Goal: Task Accomplishment & Management: Complete application form

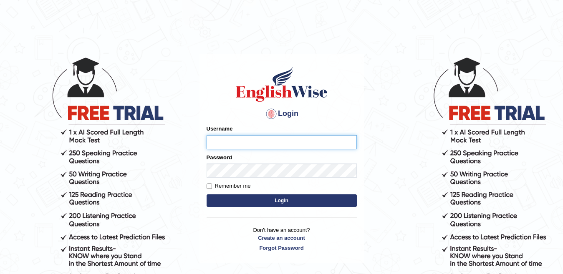
click at [281, 145] on input "Username" at bounding box center [282, 142] width 150 height 14
click at [292, 239] on link "Create an account" at bounding box center [282, 238] width 150 height 8
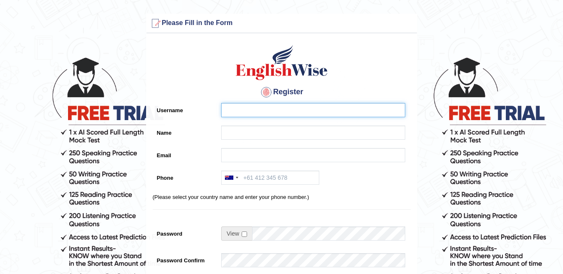
click at [266, 103] on input "Username" at bounding box center [313, 110] width 184 height 14
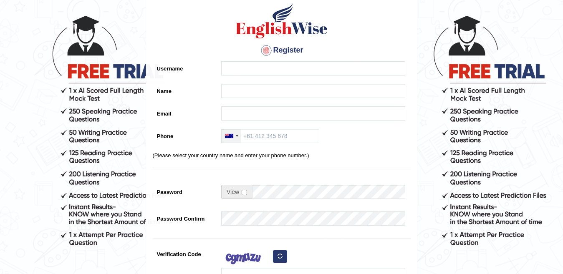
click at [232, 132] on div at bounding box center [231, 135] width 19 height 13
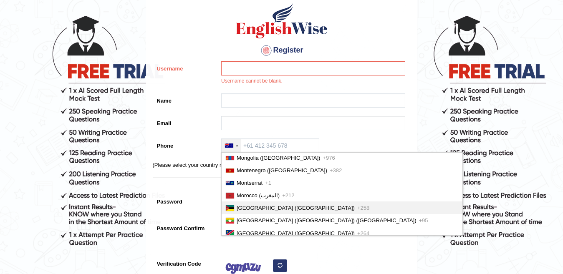
scroll to position [1921, 0]
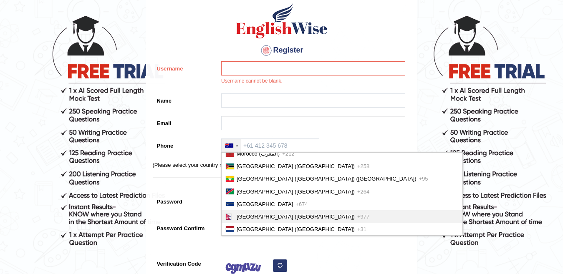
click at [258, 220] on span "Nepal (नेपाल)" at bounding box center [296, 217] width 118 height 6
type input "+977"
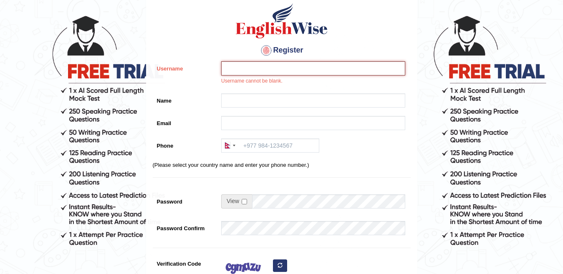
click at [255, 72] on input "Username" at bounding box center [313, 68] width 184 height 14
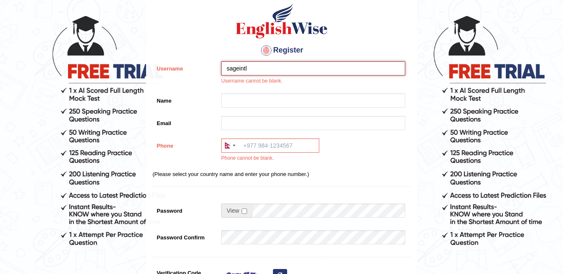
type input "sageintl"
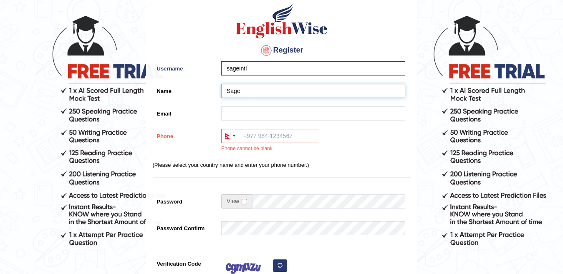
type input "Sage"
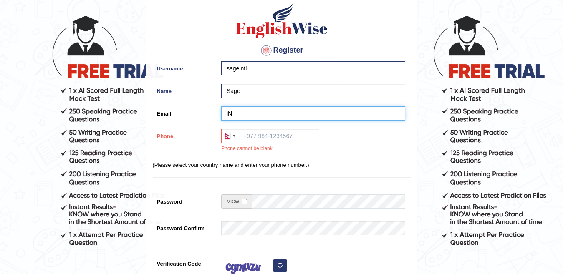
type input "i"
type input "I"
type input "i"
type input "International"
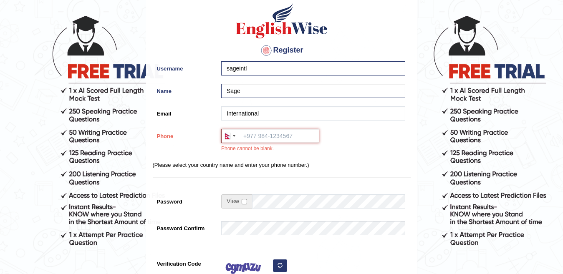
click at [249, 135] on input "Phone" at bounding box center [270, 136] width 98 height 14
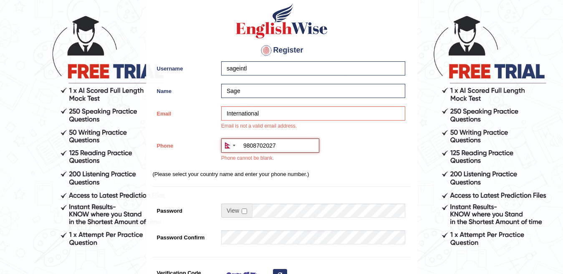
type input "9808702027"
click at [248, 182] on div "Register Username sageintl Name Sage Email International Email is not a valid e…" at bounding box center [282, 180] width 271 height 368
click at [243, 145] on input "9808702027" at bounding box center [270, 146] width 98 height 14
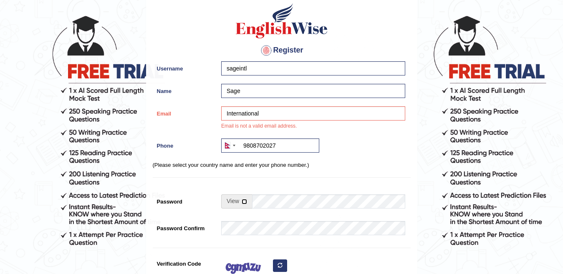
click at [243, 201] on input "checkbox" at bounding box center [244, 201] width 5 height 5
checkbox input "true"
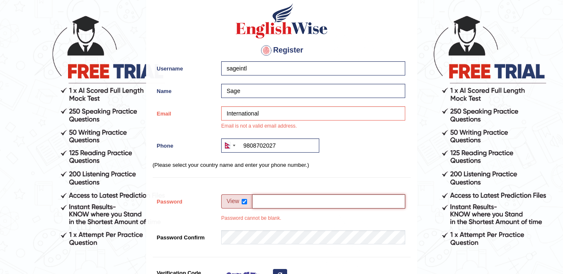
click at [263, 204] on input "Password" at bounding box center [328, 202] width 153 height 14
type input "@Mount123#"
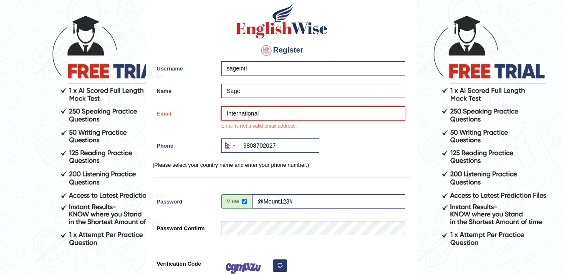
drag, startPoint x: 261, startPoint y: 109, endPoint x: 89, endPoint y: 122, distance: 173.0
click at [89, 122] on form "Please fix the following errors: Please Fill in the Form Register Username sage…" at bounding box center [281, 197] width 561 height 451
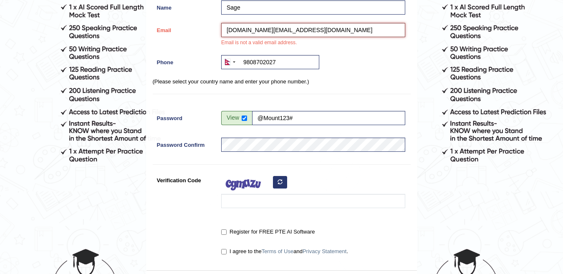
type input "smartglobe.education@gmail.com"
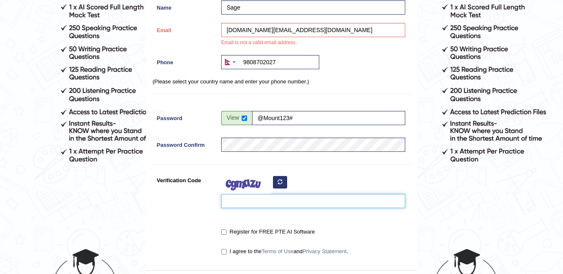
click at [236, 201] on input "Verification Code" at bounding box center [313, 201] width 184 height 14
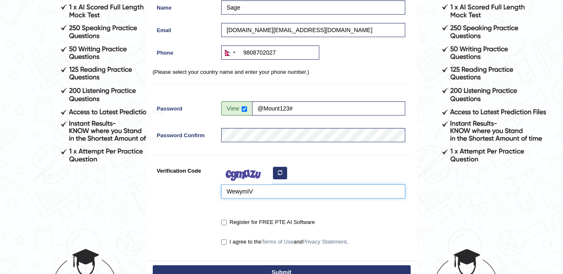
type input "WewymIV"
click at [224, 226] on label "Register for FREE PTE AI Software" at bounding box center [268, 222] width 94 height 8
click at [224, 226] on input "Register for FREE PTE AI Software" at bounding box center [223, 222] width 5 height 5
checkbox input "true"
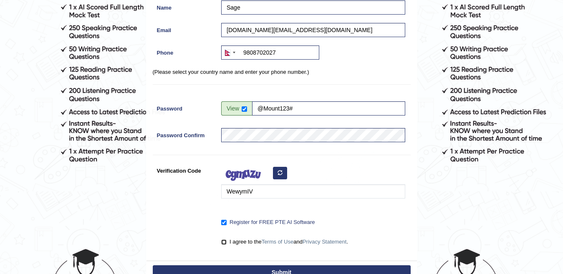
click at [224, 243] on input "I agree to the Terms of Use and Privacy Statement ." at bounding box center [223, 242] width 5 height 5
checkbox input "true"
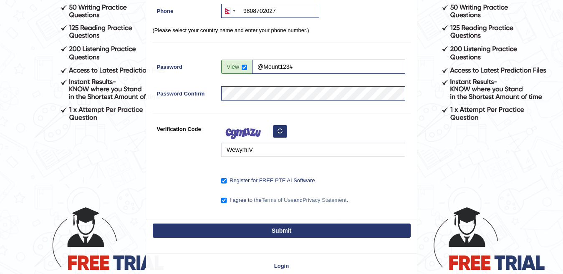
click at [255, 230] on button "Submit" at bounding box center [282, 231] width 258 height 14
type input "+9779808702027"
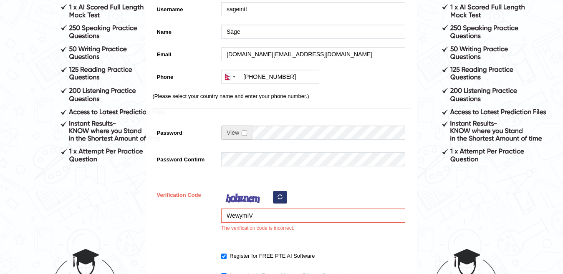
scroll to position [167, 0]
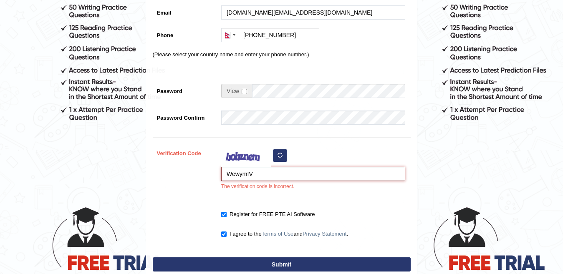
click at [283, 175] on input "WewymIV" at bounding box center [313, 174] width 184 height 14
click at [280, 155] on icon "button" at bounding box center [280, 155] width 5 height 5
click at [270, 175] on input "WewymIV" at bounding box center [313, 174] width 184 height 14
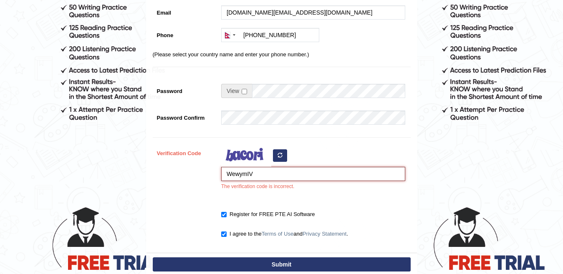
click at [270, 175] on input "WewymIV" at bounding box center [313, 174] width 184 height 14
type input "xadrpi"
click at [279, 262] on button "Submit" at bounding box center [282, 265] width 258 height 14
type input "+9779808702027"
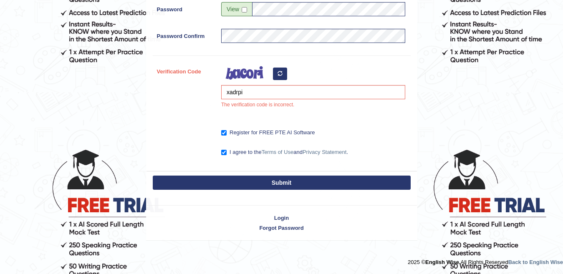
scroll to position [183, 0]
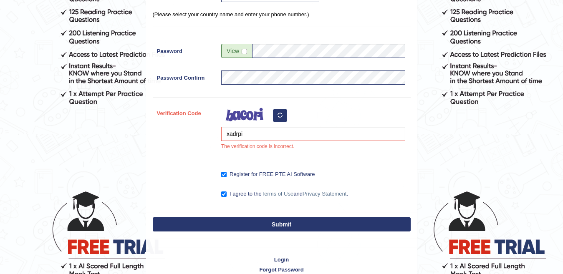
click at [277, 218] on button "Submit" at bounding box center [282, 225] width 258 height 14
click at [277, 224] on button "Submit" at bounding box center [282, 225] width 258 height 14
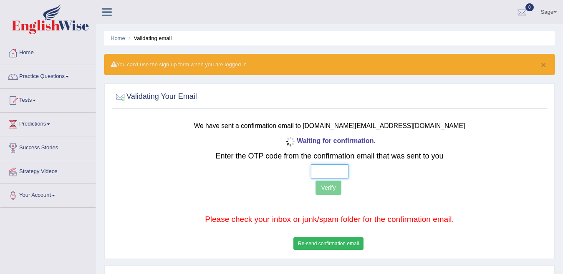
click at [328, 171] on input "text" at bounding box center [330, 172] width 38 height 14
paste input "2 8 4 5"
type input "2 8 4 5"
click at [331, 189] on button "Verify" at bounding box center [328, 188] width 25 height 14
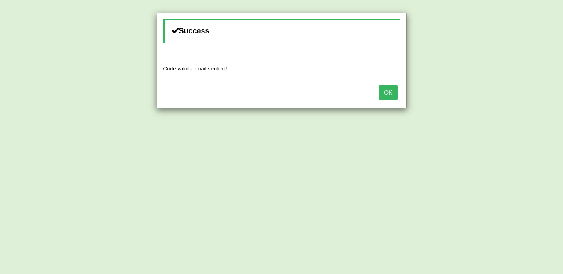
click at [389, 90] on button "OK" at bounding box center [388, 93] width 19 height 14
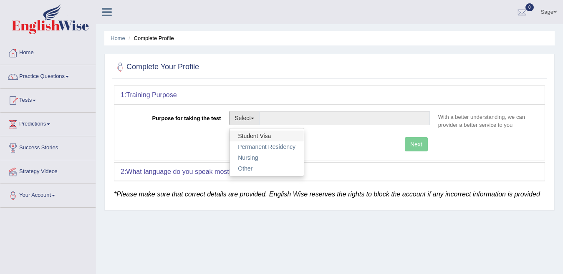
click at [253, 132] on link "Student Visa" at bounding box center [267, 136] width 74 height 11
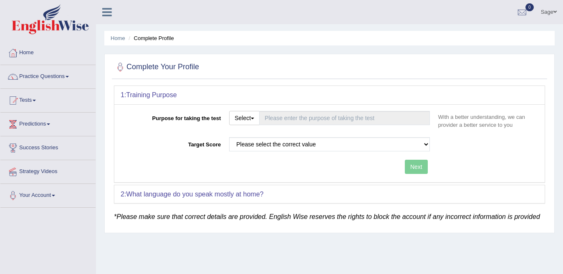
type input "Student Visa"
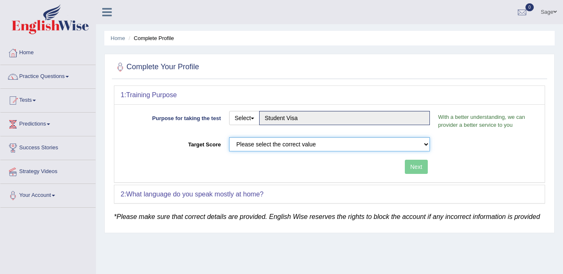
click at [284, 144] on select "Please select the correct value 50 (6 bands) 58 (6.5 bands) 65 (7 bands) 79 (8 …" at bounding box center [329, 144] width 201 height 14
select select "79"
click at [229, 137] on select "Please select the correct value 50 (6 bands) 58 (6.5 bands) 65 (7 bands) 79 (8 …" at bounding box center [329, 144] width 201 height 14
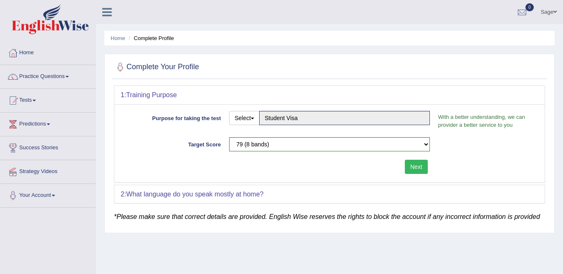
click at [414, 168] on button "Next" at bounding box center [416, 167] width 23 height 14
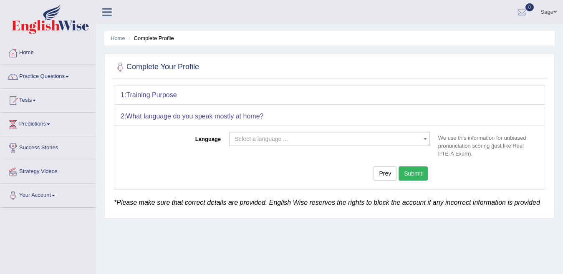
click at [316, 138] on span "Select a language ..." at bounding box center [327, 139] width 185 height 8
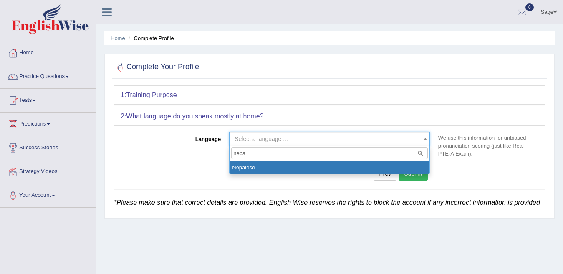
type input "nepa"
select select "Nepalese"
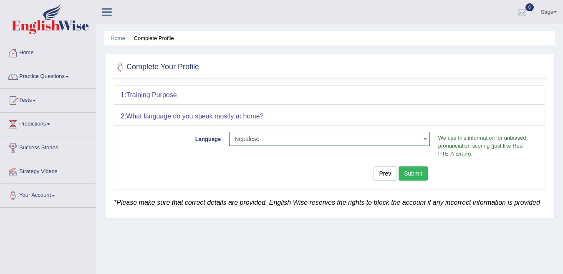
click at [401, 170] on button "Submit" at bounding box center [413, 174] width 29 height 14
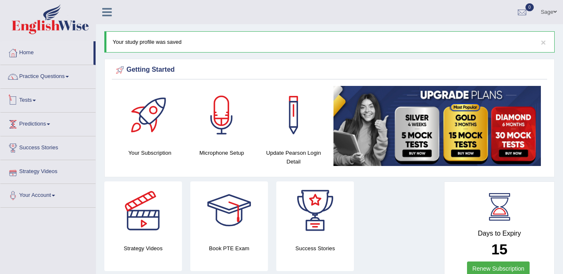
click at [30, 101] on link "Tests" at bounding box center [47, 99] width 95 height 21
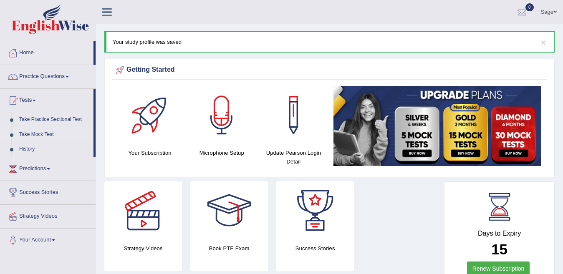
click at [44, 136] on link "Take Mock Test" at bounding box center [54, 134] width 78 height 15
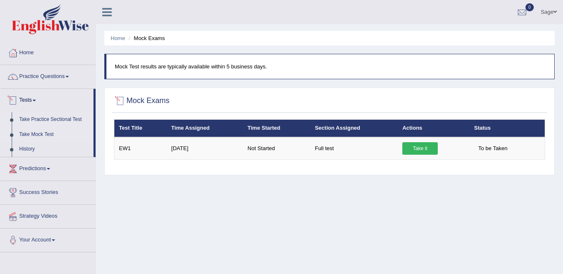
click at [48, 119] on link "Take Practice Sectional Test" at bounding box center [54, 119] width 78 height 15
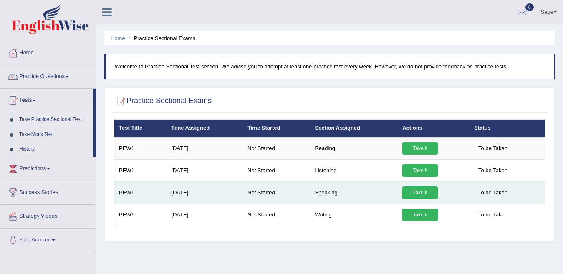
click at [413, 188] on link "Take it" at bounding box center [420, 193] width 35 height 13
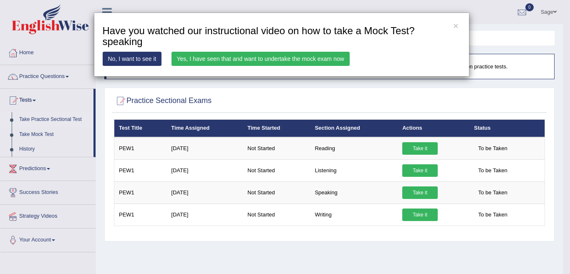
click at [222, 63] on link "Yes, I have seen that and want to undertake the mock exam now" at bounding box center [261, 59] width 178 height 14
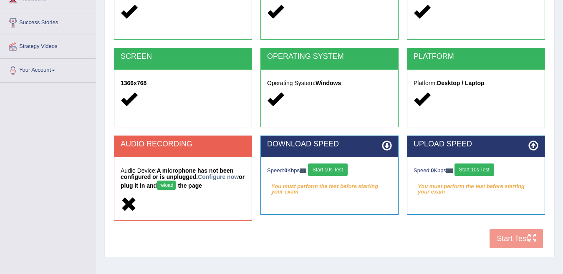
scroll to position [164, 0]
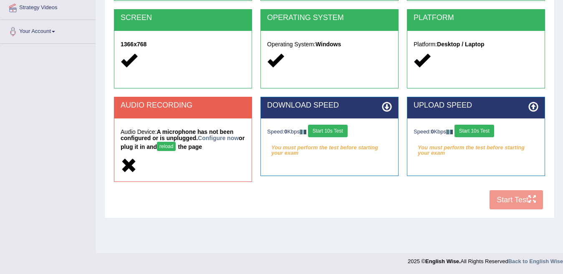
click at [72, 137] on div "Toggle navigation Home Practice Questions Speaking Practice Read Aloud Repeat S…" at bounding box center [281, 53] width 563 height 434
click at [221, 142] on h5 "Audio Device: A microphone has not been configured or is unplugged. Configure n…" at bounding box center [183, 141] width 125 height 24
click at [219, 139] on link "Configure now" at bounding box center [218, 138] width 41 height 7
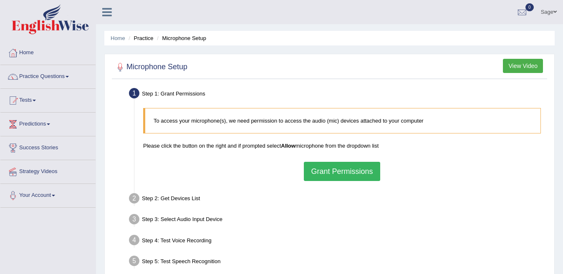
click at [355, 162] on div "To access your microphone(s), we need permission to access the audio (mic) devi…" at bounding box center [342, 144] width 406 height 81
click at [352, 168] on button "Grant Permissions" at bounding box center [342, 171] width 76 height 19
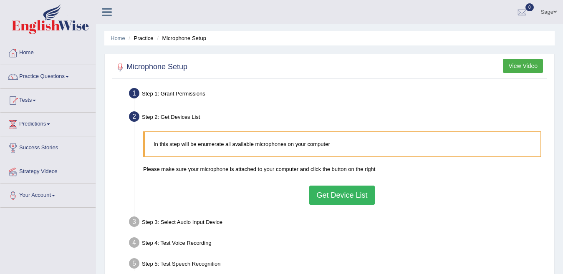
click at [329, 192] on button "Get Device List" at bounding box center [341, 195] width 65 height 19
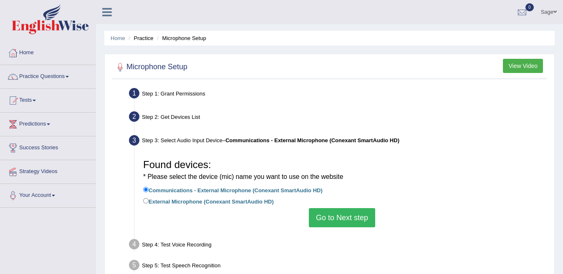
click at [326, 218] on button "Go to Next step" at bounding box center [342, 217] width 66 height 19
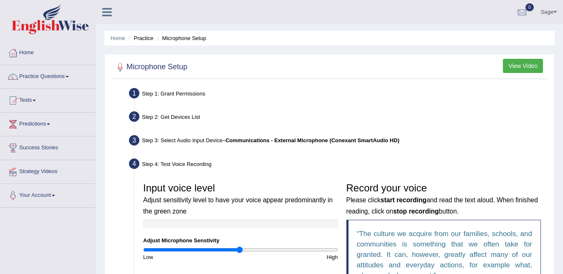
scroll to position [84, 0]
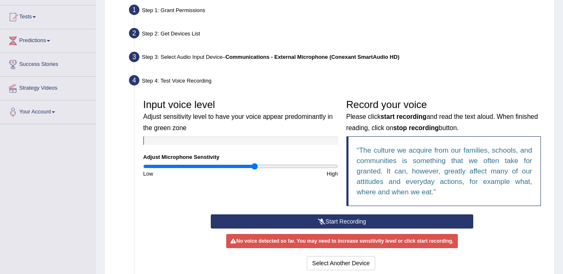
drag, startPoint x: 230, startPoint y: 166, endPoint x: 255, endPoint y: 166, distance: 25.1
click at [255, 166] on input "range" at bounding box center [240, 166] width 195 height 7
drag, startPoint x: 252, startPoint y: 163, endPoint x: 301, endPoint y: 172, distance: 49.2
click at [301, 172] on div "Input voice level Adjust sensitivity level to have your voice appear predominan…" at bounding box center [240, 136] width 203 height 83
click at [302, 168] on input "range" at bounding box center [240, 166] width 195 height 7
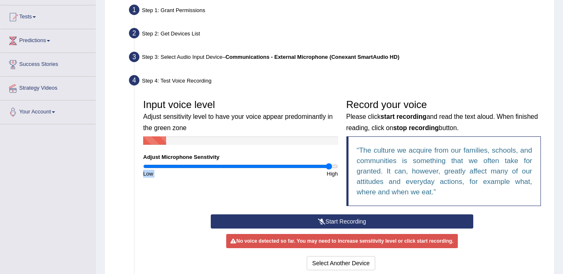
click at [329, 167] on input "range" at bounding box center [240, 166] width 195 height 7
click at [353, 226] on button "Start Recording" at bounding box center [342, 222] width 263 height 14
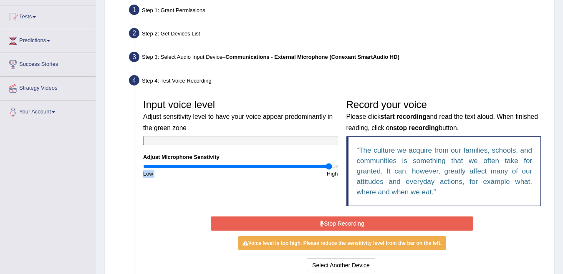
click at [314, 223] on button "Stop Recording" at bounding box center [342, 224] width 263 height 14
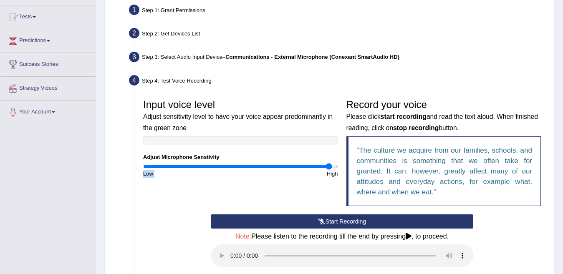
scroll to position [125, 0]
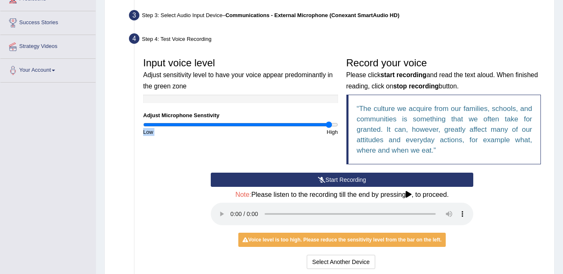
click at [259, 185] on button "Start Recording" at bounding box center [342, 180] width 263 height 14
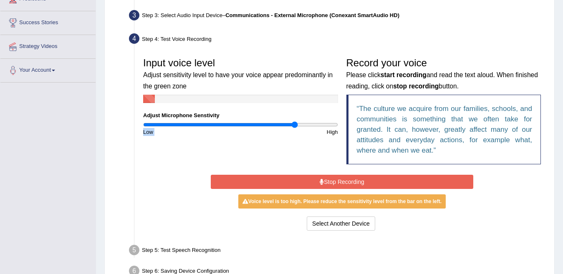
type input "1.58"
click at [296, 127] on input "range" at bounding box center [240, 125] width 195 height 7
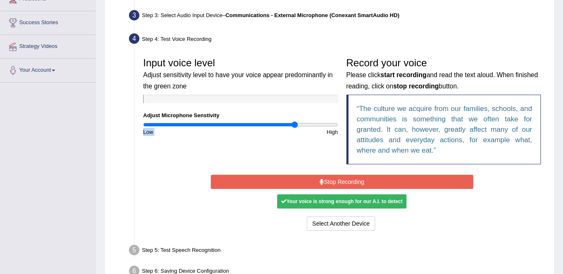
click at [324, 180] on button "Stop Recording" at bounding box center [342, 182] width 263 height 14
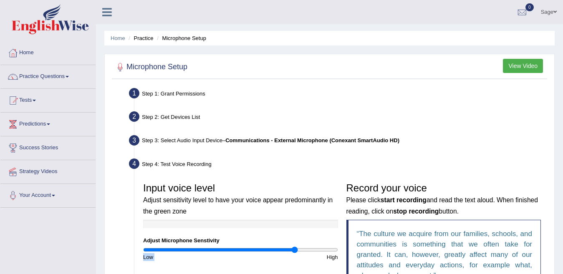
scroll to position [213, 0]
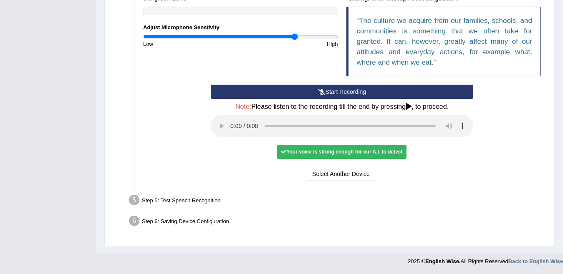
click at [190, 201] on div "Step 5: Test Speech Recognition" at bounding box center [338, 202] width 426 height 18
click at [136, 199] on li "Step 5: Test Speech Recognition Text to read The culture we acquire from our fa…" at bounding box center [338, 202] width 415 height 18
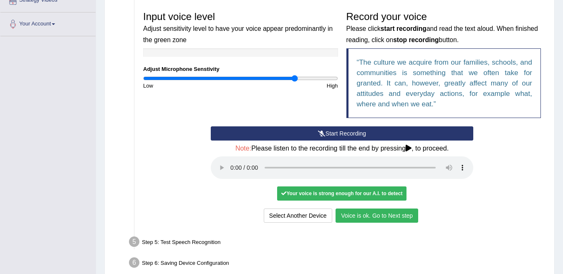
click at [361, 218] on button "Voice is ok. Go to Next step" at bounding box center [377, 216] width 83 height 14
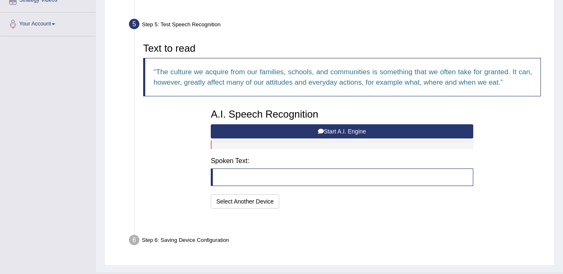
scroll to position [170, 0]
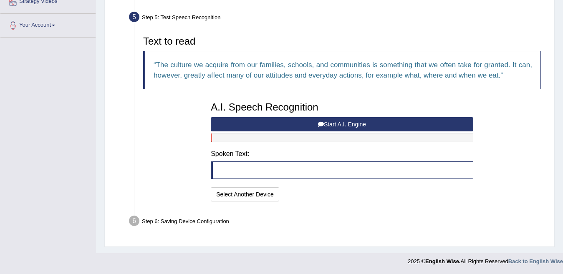
click at [311, 122] on button "Start A.I. Engine" at bounding box center [342, 124] width 263 height 14
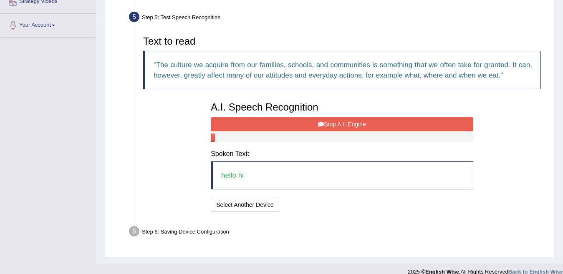
click at [332, 128] on button "Stop A.I. Engine" at bounding box center [342, 124] width 263 height 14
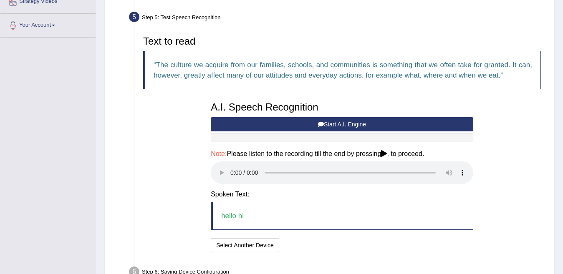
scroll to position [212, 0]
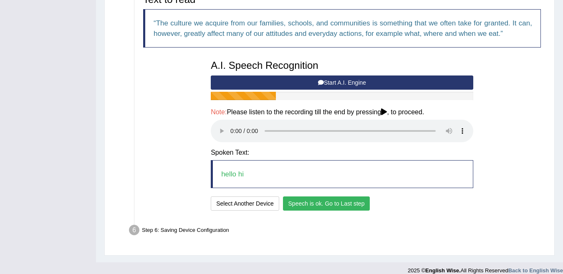
click at [334, 200] on button "Speech is ok. Go to Last step" at bounding box center [326, 204] width 87 height 14
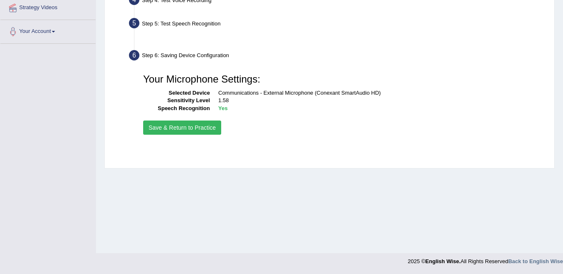
scroll to position [164, 0]
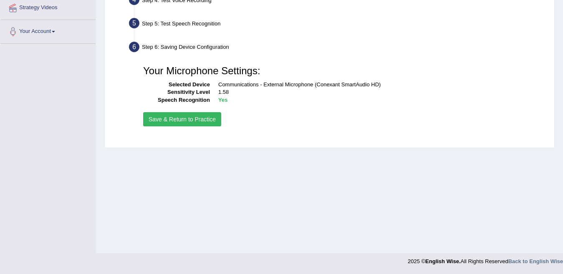
click at [208, 124] on button "Save & Return to Practice" at bounding box center [182, 119] width 78 height 14
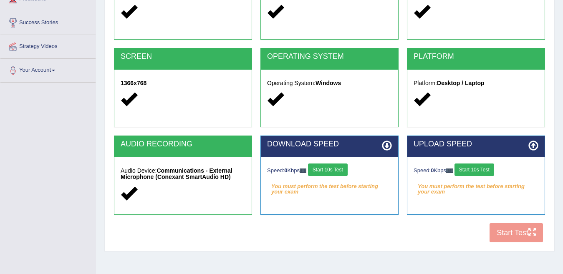
click at [335, 174] on button "Start 10s Test" at bounding box center [328, 170] width 40 height 13
click at [469, 171] on button "Start 10s Test" at bounding box center [475, 170] width 40 height 13
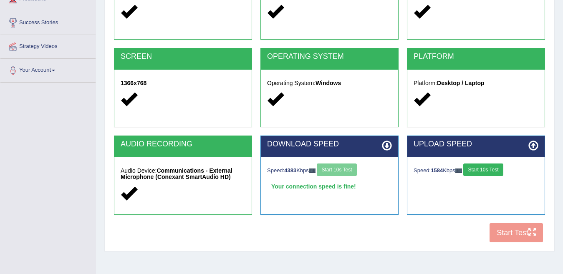
click at [432, 236] on div "COOKIES Cookies Enabled JAVASCRIPT Javascript Enabled BROWSER Browser: Chrome S…" at bounding box center [330, 103] width 436 height 287
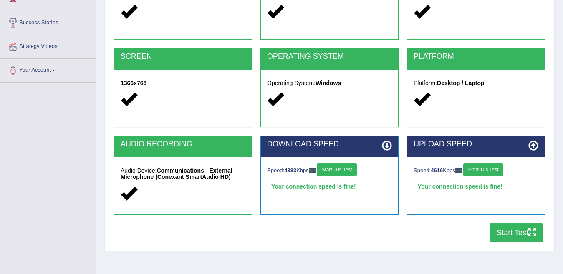
click at [536, 240] on button "Start Test" at bounding box center [516, 232] width 53 height 19
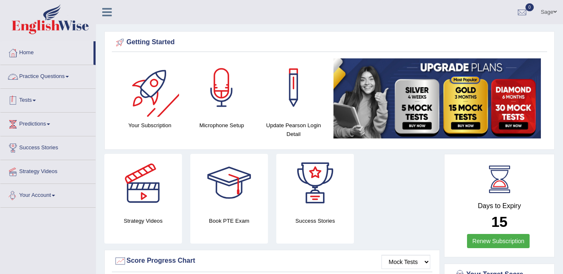
click at [37, 104] on link "Tests" at bounding box center [47, 99] width 95 height 21
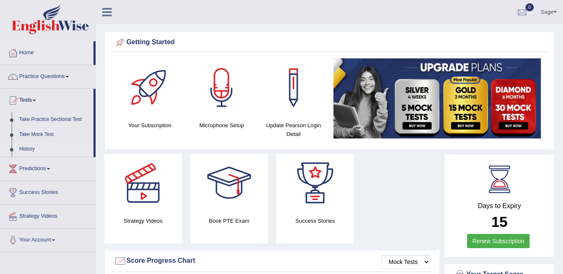
click at [28, 150] on link "History" at bounding box center [54, 149] width 78 height 15
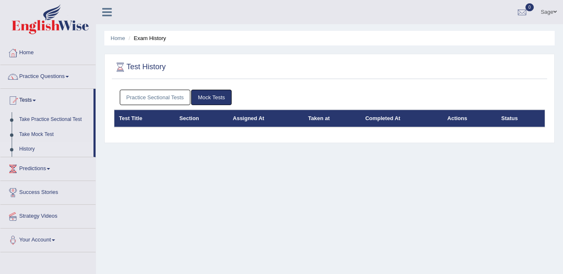
click at [164, 99] on link "Practice Sectional Tests" at bounding box center [155, 97] width 71 height 15
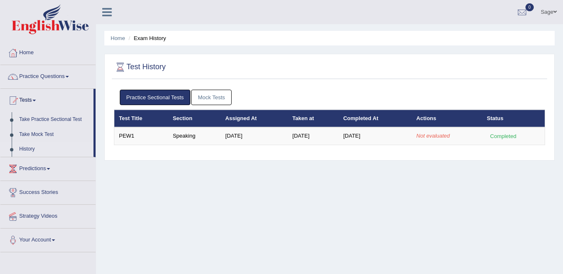
click at [205, 97] on link "Mock Tests" at bounding box center [211, 97] width 41 height 15
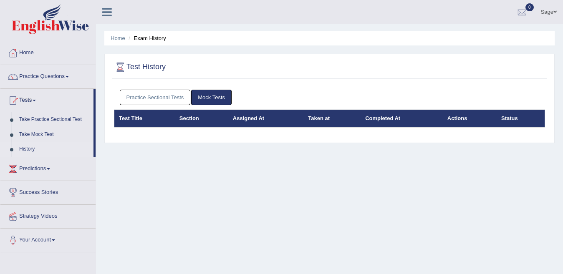
click at [153, 101] on link "Practice Sectional Tests" at bounding box center [155, 97] width 71 height 15
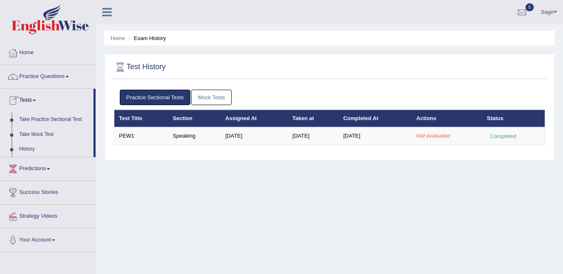
click at [46, 132] on link "Take Mock Test" at bounding box center [54, 134] width 78 height 15
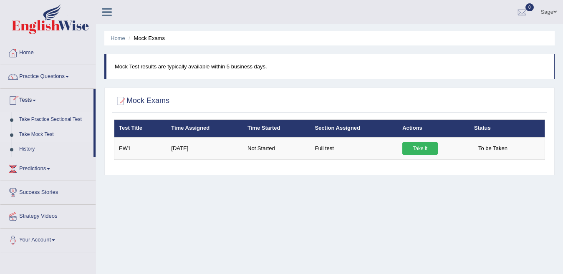
click at [55, 119] on link "Take Practice Sectional Test" at bounding box center [54, 119] width 78 height 15
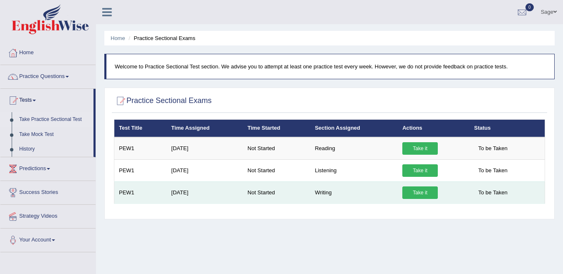
drag, startPoint x: 0, startPoint y: 0, endPoint x: 416, endPoint y: 190, distance: 456.7
click at [416, 190] on link "Take it" at bounding box center [420, 193] width 35 height 13
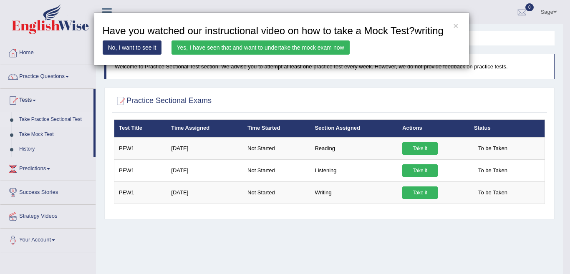
click at [254, 51] on link "Yes, I have seen that and want to undertake the mock exam now" at bounding box center [261, 48] width 178 height 14
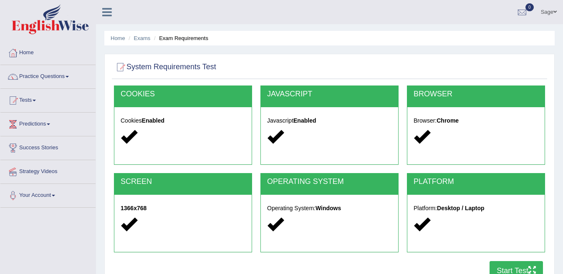
click at [529, 266] on icon "button" at bounding box center [533, 270] width 8 height 8
click at [27, 101] on link "Tests" at bounding box center [47, 99] width 95 height 21
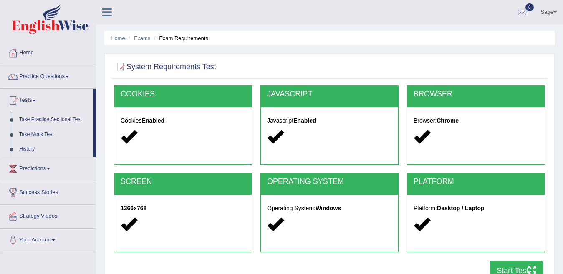
click at [54, 120] on link "Take Practice Sectional Test" at bounding box center [54, 119] width 78 height 15
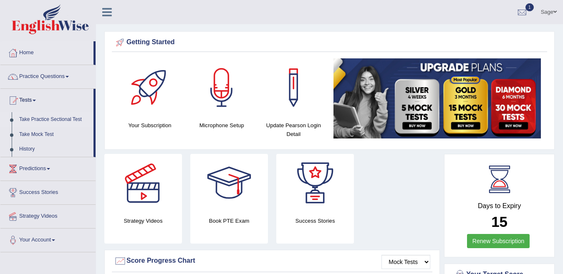
click at [62, 122] on link "Take Practice Sectional Test" at bounding box center [54, 119] width 78 height 15
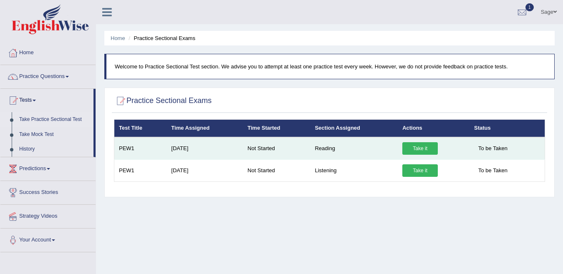
click at [416, 147] on link "Take it" at bounding box center [420, 148] width 35 height 13
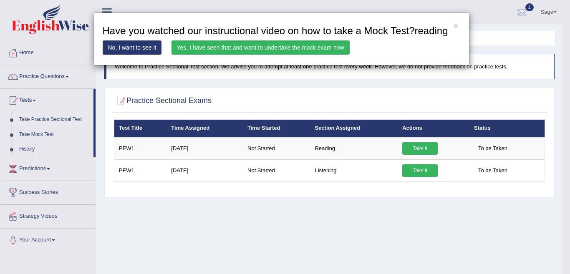
click at [420, 149] on div "× Have you watched our instructional video on how to take a Mock Test?reading N…" at bounding box center [285, 137] width 570 height 274
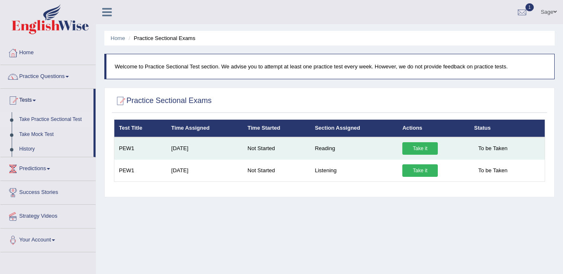
click at [423, 147] on link "Take it" at bounding box center [420, 148] width 35 height 13
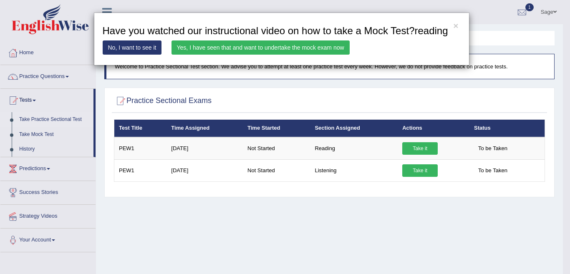
click at [264, 47] on link "Yes, I have seen that and want to undertake the mock exam now" at bounding box center [261, 48] width 178 height 14
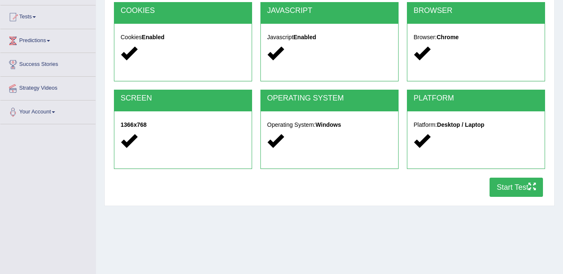
scroll to position [125, 0]
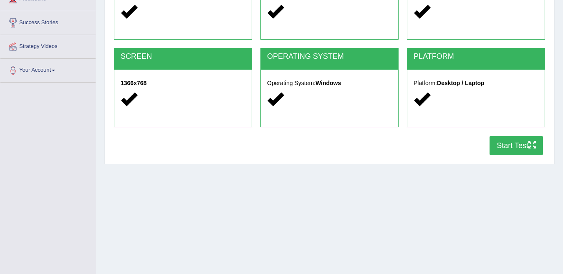
click at [517, 146] on button "Start Test" at bounding box center [516, 145] width 53 height 19
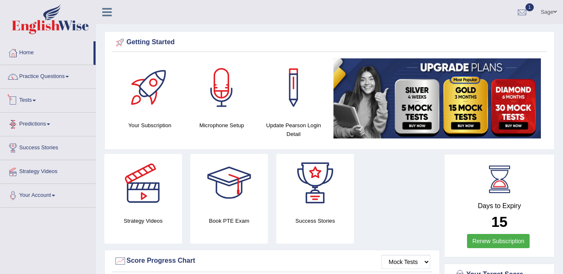
click at [44, 101] on link "Tests" at bounding box center [47, 99] width 95 height 21
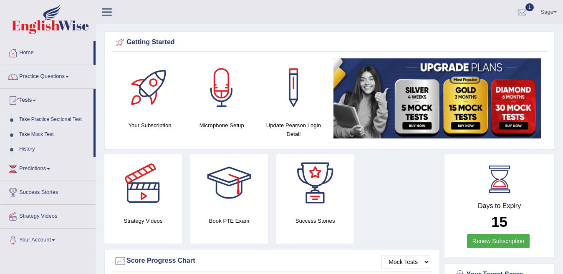
click at [54, 120] on link "Take Practice Sectional Test" at bounding box center [54, 119] width 78 height 15
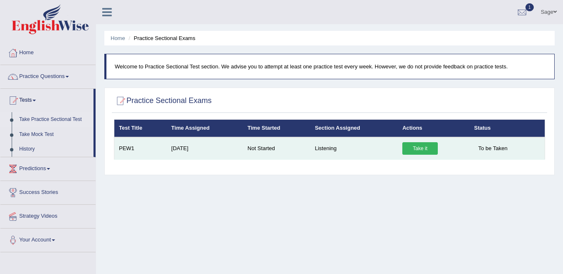
click at [424, 149] on link "Take it" at bounding box center [420, 148] width 35 height 13
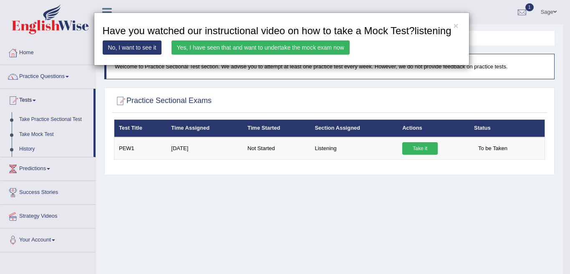
click at [334, 50] on link "Yes, I have seen that and want to undertake the mock exam now" at bounding box center [261, 48] width 178 height 14
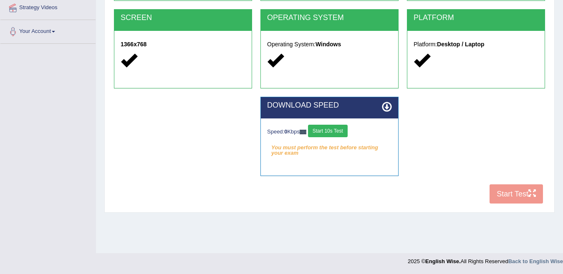
click at [501, 193] on div "COOKIES Cookies Enabled JAVASCRIPT Javascript Enabled BROWSER Browser: Chrome S…" at bounding box center [330, 64] width 436 height 287
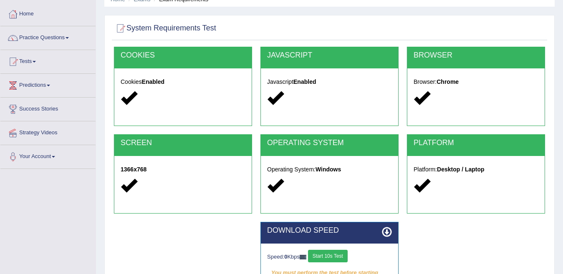
scroll to position [164, 0]
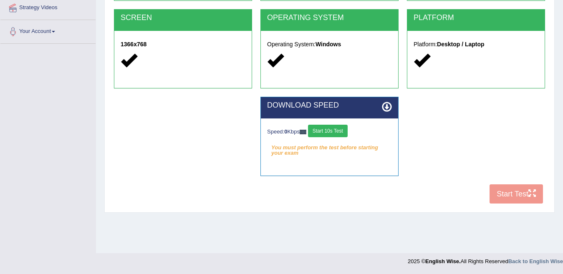
click at [514, 192] on div "COOKIES Cookies Enabled JAVASCRIPT Javascript Enabled BROWSER Browser: Chrome S…" at bounding box center [330, 64] width 436 height 287
click at [333, 131] on button "Start 10s Test" at bounding box center [328, 131] width 40 height 13
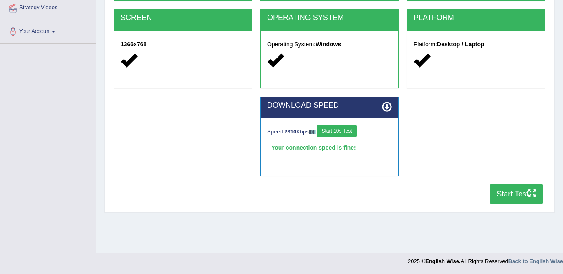
click at [519, 192] on button "Start Test" at bounding box center [516, 194] width 53 height 19
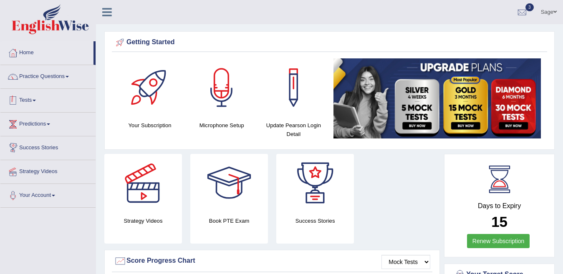
click at [35, 102] on link "Tests" at bounding box center [47, 99] width 95 height 21
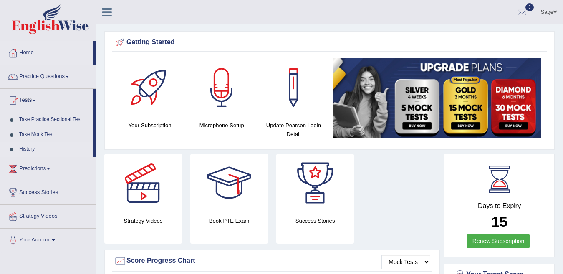
click at [25, 150] on link "History" at bounding box center [54, 149] width 78 height 15
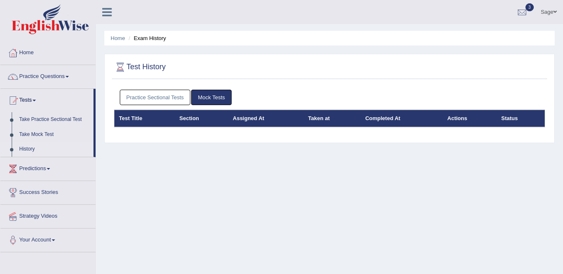
click at [308, 120] on th "Taken at" at bounding box center [332, 119] width 57 height 18
click at [309, 119] on th "Taken at" at bounding box center [332, 119] width 57 height 18
click at [209, 96] on link "Mock Tests" at bounding box center [211, 97] width 41 height 15
click at [496, 112] on th "Actions" at bounding box center [470, 119] width 54 height 18
click at [515, 116] on th "Status" at bounding box center [521, 119] width 48 height 18
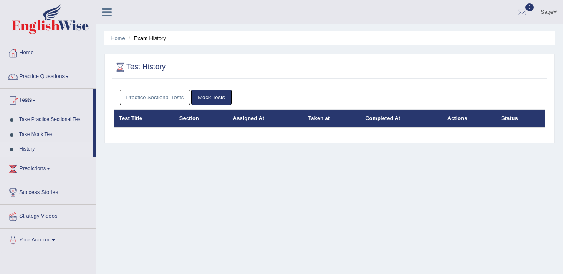
click at [459, 119] on th "Actions" at bounding box center [470, 119] width 54 height 18
click at [448, 119] on th "Actions" at bounding box center [470, 119] width 54 height 18
drag, startPoint x: 366, startPoint y: 115, endPoint x: 313, endPoint y: 115, distance: 53.0
click at [365, 115] on th "Completed At" at bounding box center [402, 119] width 82 height 18
click at [294, 115] on th "Assigned At" at bounding box center [266, 119] width 76 height 18
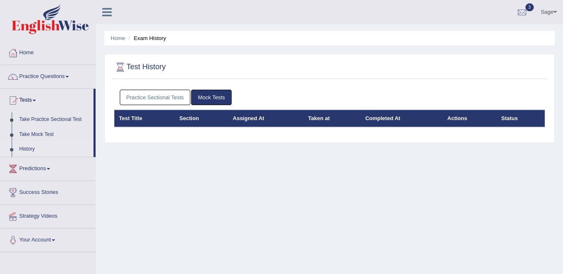
drag, startPoint x: 188, startPoint y: 121, endPoint x: 168, endPoint y: 109, distance: 23.4
click at [184, 119] on th "Section" at bounding box center [201, 119] width 53 height 18
drag, startPoint x: 158, startPoint y: 113, endPoint x: 142, endPoint y: 115, distance: 16.4
click at [149, 114] on th "Test Title" at bounding box center [144, 119] width 61 height 18
